Goal: Task Accomplishment & Management: Complete application form

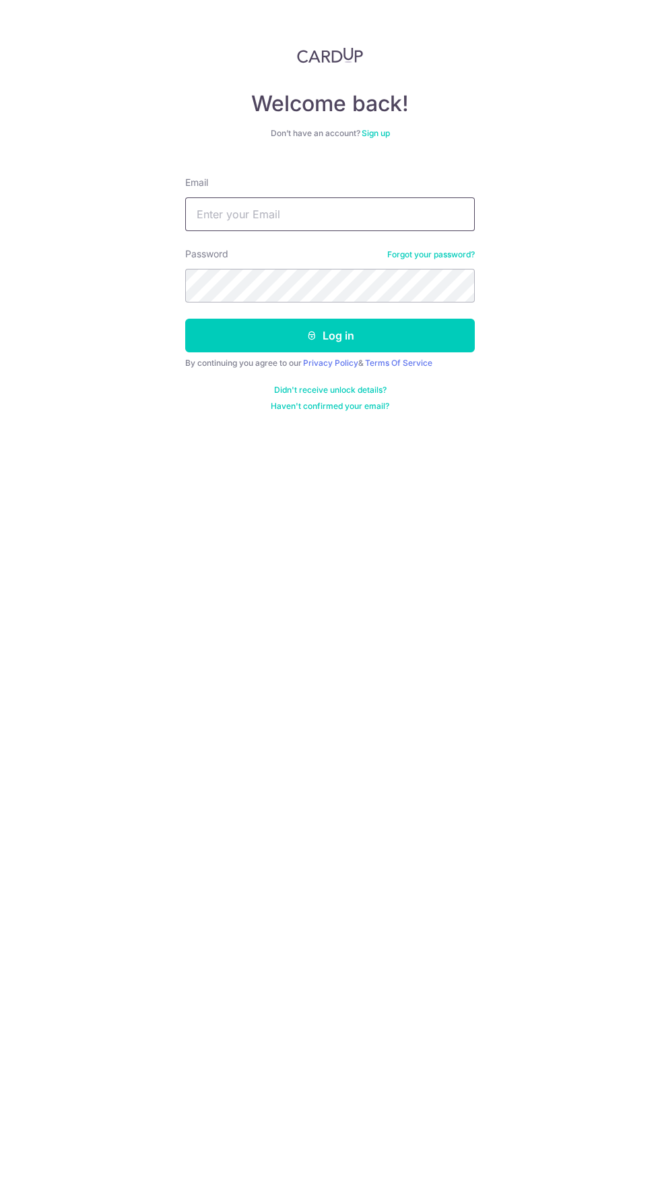
click at [329, 209] on input "Email" at bounding box center [330, 214] width 290 height 34
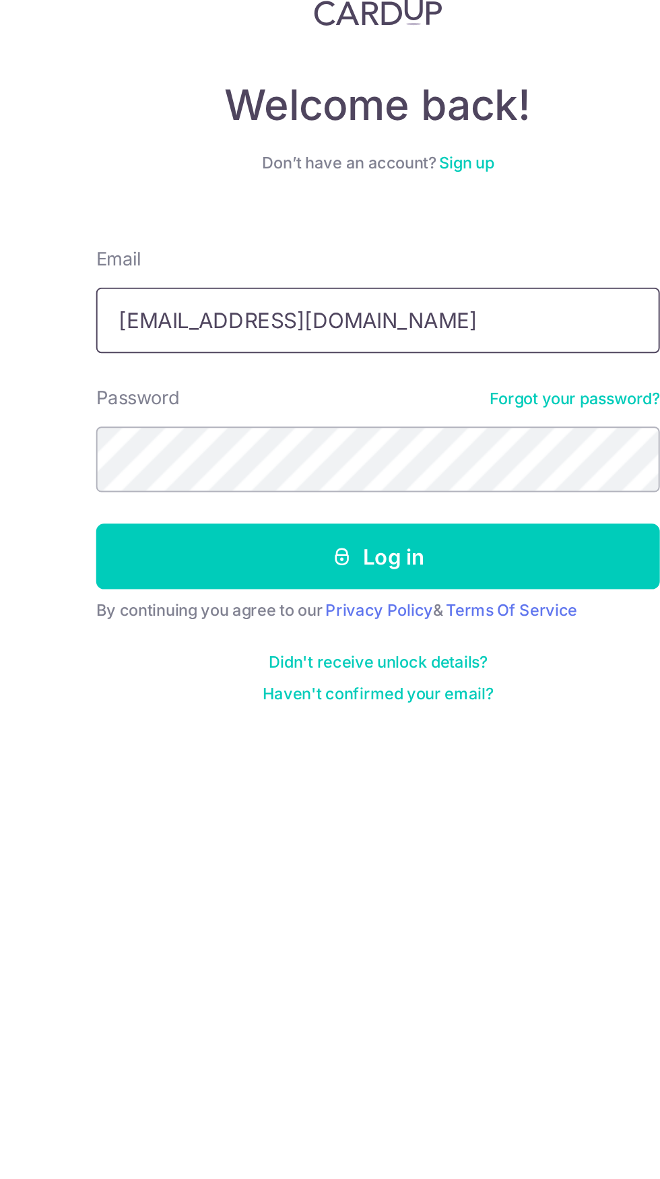
type input "[EMAIL_ADDRESS][DOMAIN_NAME]"
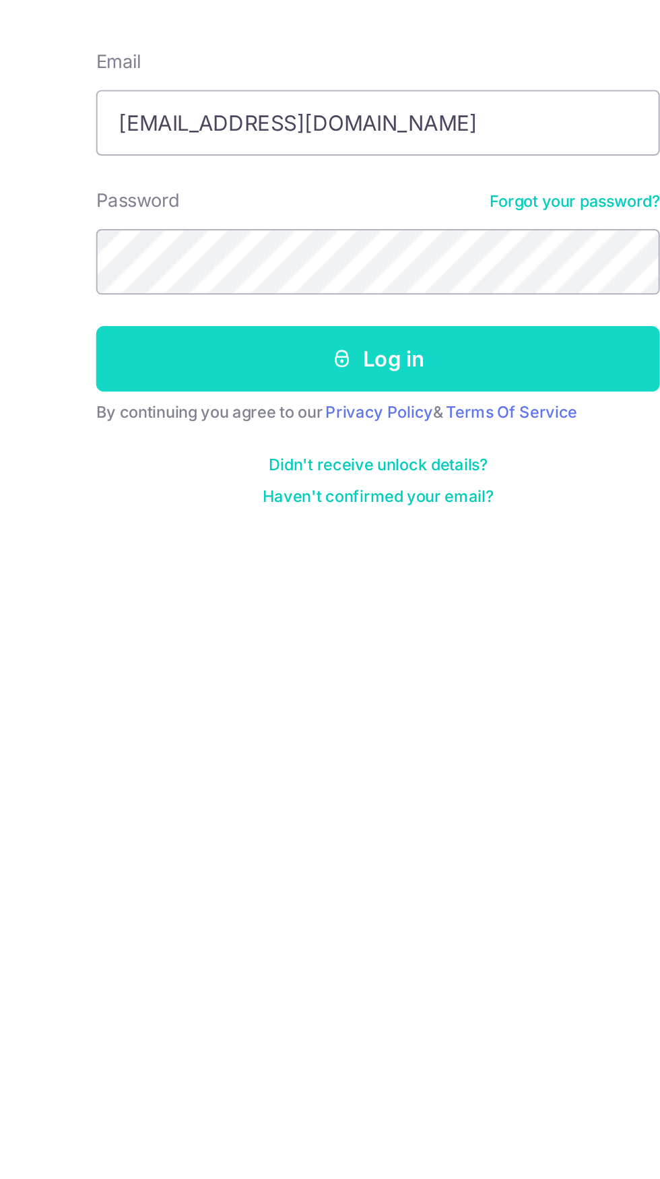
click at [356, 335] on button "Log in" at bounding box center [330, 336] width 290 height 34
click at [358, 329] on button "Log in" at bounding box center [330, 336] width 290 height 34
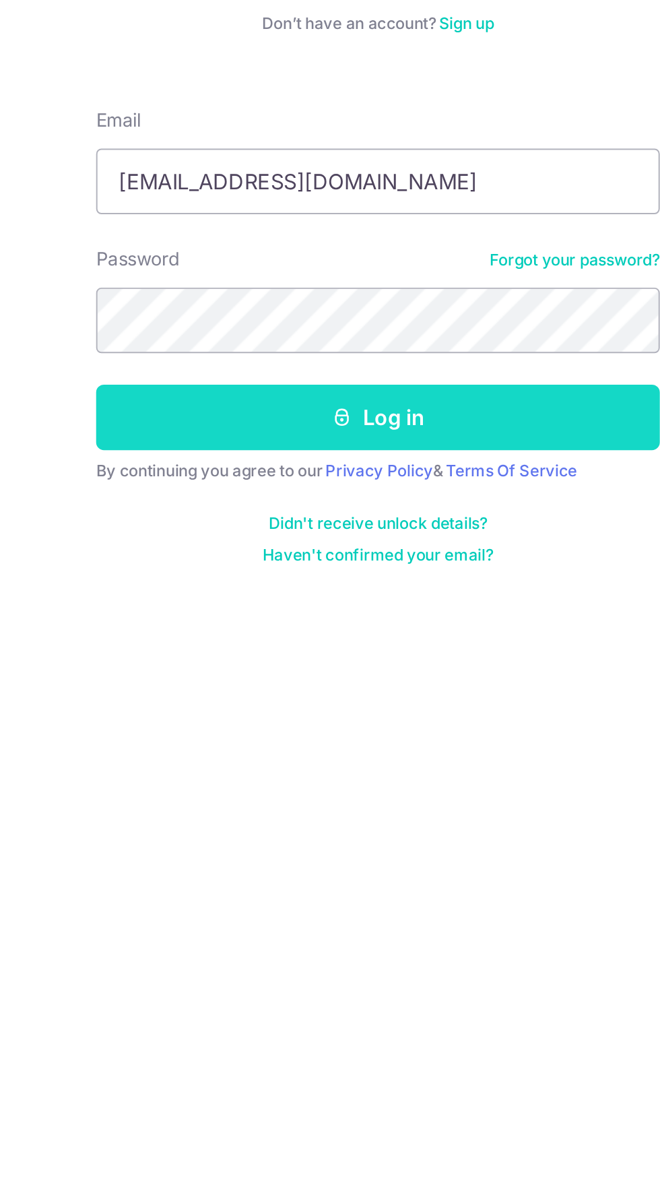
click at [375, 339] on button "Log in" at bounding box center [330, 336] width 290 height 34
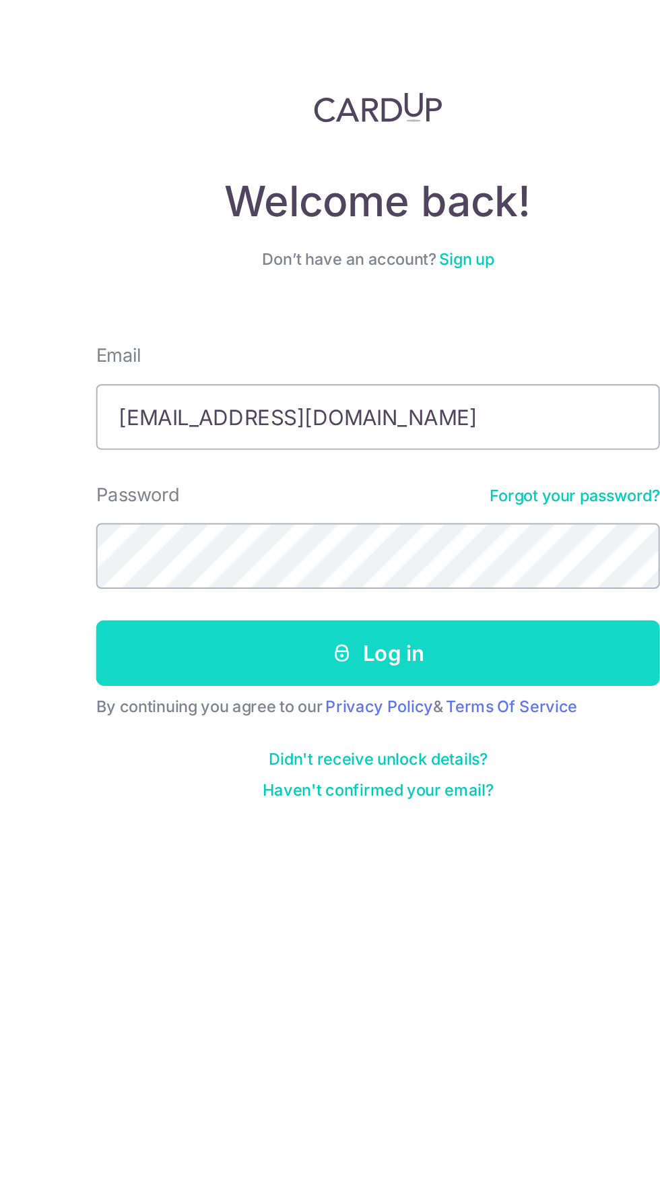
click at [334, 337] on button "Log in" at bounding box center [330, 336] width 290 height 34
click at [364, 337] on button "Log in" at bounding box center [330, 336] width 290 height 34
